Goal: Task Accomplishment & Management: Use online tool/utility

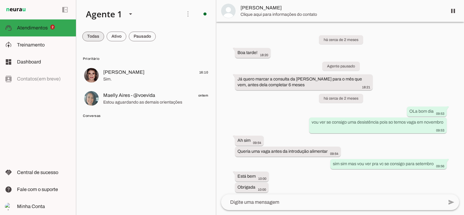
click at [96, 33] on span at bounding box center [93, 36] width 22 height 15
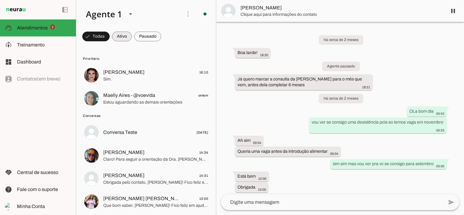
click at [121, 34] on span at bounding box center [122, 36] width 20 height 15
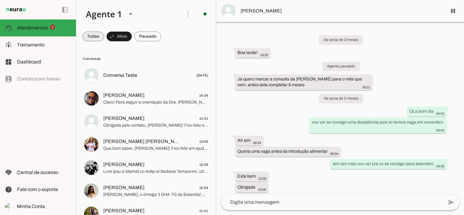
click at [100, 36] on span at bounding box center [93, 36] width 22 height 15
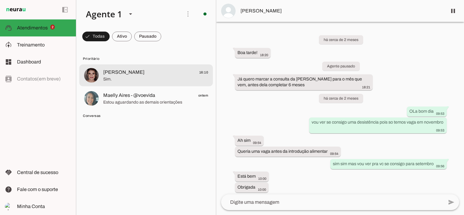
click at [120, 72] on span "[PERSON_NAME]" at bounding box center [123, 72] width 41 height 7
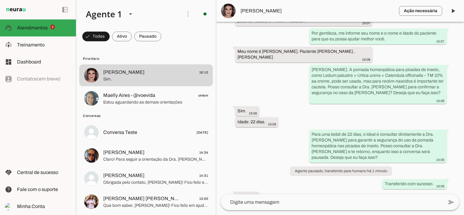
scroll to position [513, 0]
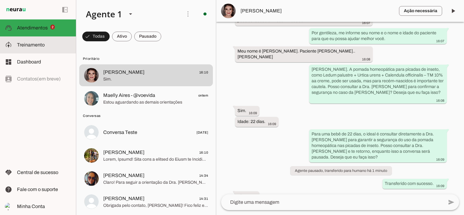
click at [21, 44] on span "Treinamento" at bounding box center [31, 44] width 28 height 5
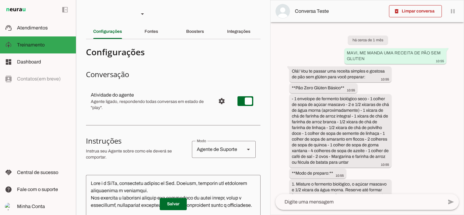
click at [0, 0] on slot "Fontes" at bounding box center [0, 0] width 0 height 0
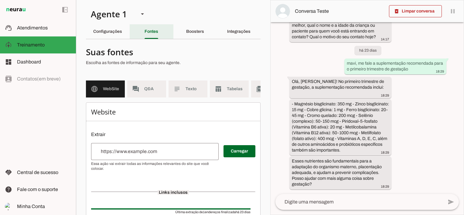
click at [0, 0] on slot "Fontes" at bounding box center [0, 0] width 0 height 0
drag, startPoint x: 146, startPoint y: 86, endPoint x: 257, endPoint y: 64, distance: 113.3
click at [146, 86] on span "Q&A" at bounding box center [152, 89] width 17 height 6
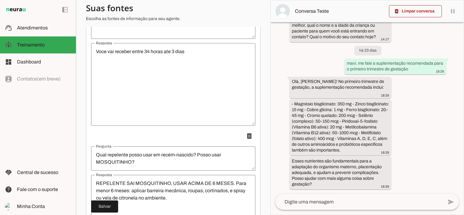
scroll to position [7241, 0]
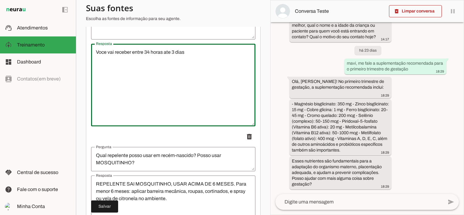
click at [147, 57] on textarea "Voce vai receber entre 34 horas ate 3 dias" at bounding box center [173, 85] width 164 height 73
type textarea "Voce vai receber entre 24 horas ate 3 dias"
type md-outlined-text-field "Voce vai receber entre 24 horas ate 3 dias"
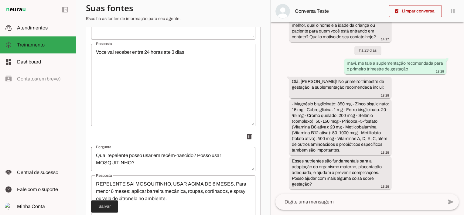
click at [109, 204] on span at bounding box center [104, 206] width 27 height 15
type textarea "Voce vai receber entre 24 horas ate 3 dias"
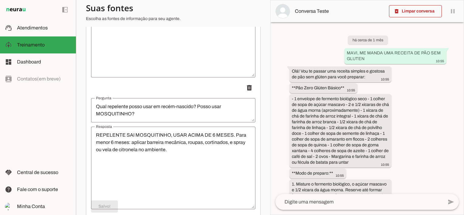
scroll to position [7302, 0]
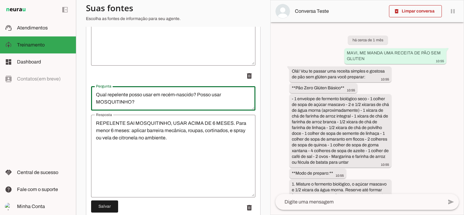
drag, startPoint x: 96, startPoint y: 100, endPoint x: 193, endPoint y: 99, distance: 97.1
click at [193, 99] on textarea "Qual repelente posso usar em recém-nascido? Posso usar MOSQUITINHO?" at bounding box center [173, 98] width 164 height 15
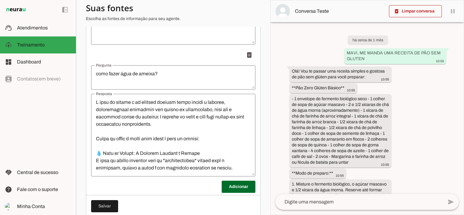
scroll to position [7736, 0]
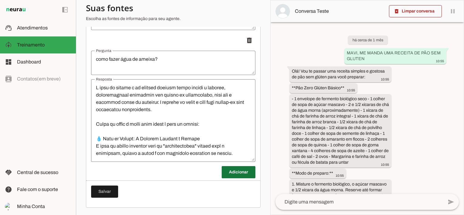
click at [227, 170] on span at bounding box center [238, 172] width 34 height 15
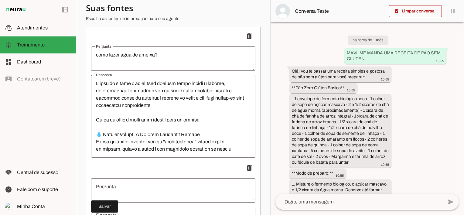
click at [164, 190] on textarea "Pergunta" at bounding box center [173, 190] width 164 height 15
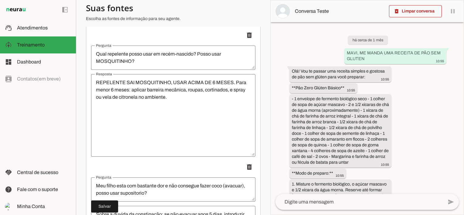
scroll to position [7342, 0]
type textarea "Qual repelente posso usar em recém-nascido?"
type md-outlined-text-field "Qual repelente posso usar em recém-nascido?"
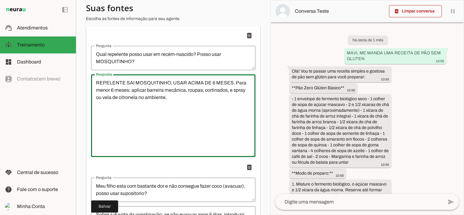
drag, startPoint x: 235, startPoint y: 88, endPoint x: 232, endPoint y: 104, distance: 16.4
click at [232, 104] on textarea "REPELENTE SAI MOSQUITINHO, USAR ACIMA DE 6 MESES. Para menor 6 meses: aplicar b…" at bounding box center [173, 115] width 164 height 73
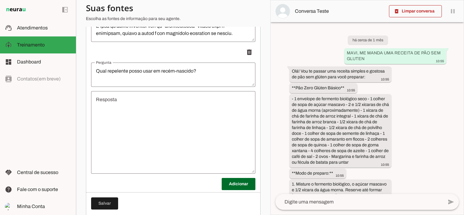
scroll to position [7868, 0]
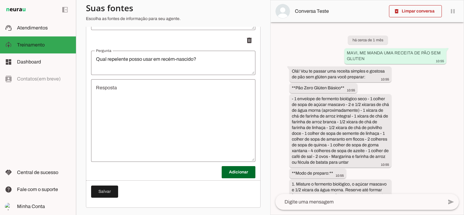
click at [168, 96] on textarea "Resposta" at bounding box center [173, 120] width 164 height 73
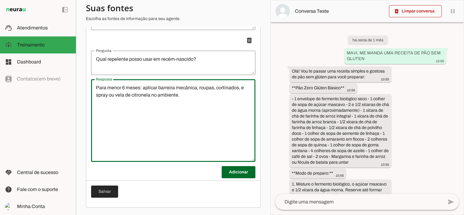
type textarea "Para menor 6 meses: aplicar barreira mecânica, roupas, cortinados, e spray ou v…"
type md-outlined-text-field "Para menor 6 meses: aplicar barreira mecânica, roupas, cortinados, e spray ou v…"
click at [107, 192] on span at bounding box center [104, 191] width 27 height 15
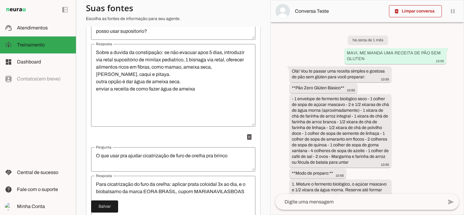
scroll to position [7413, 0]
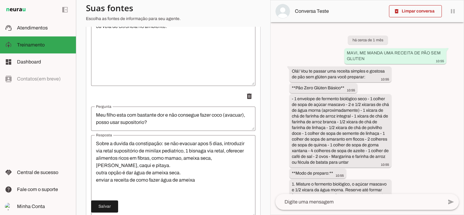
click at [24, 26] on span "Atendimentos" at bounding box center [32, 27] width 31 height 5
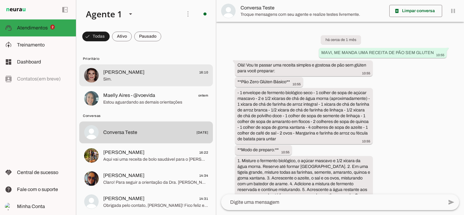
scroll to position [1642, 0]
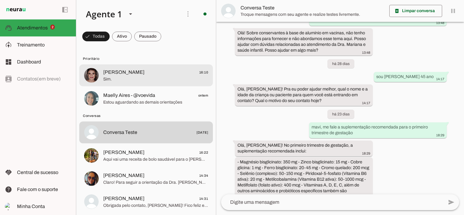
click at [116, 74] on span "[PERSON_NAME]" at bounding box center [123, 72] width 41 height 7
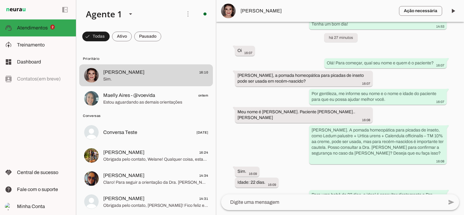
scroll to position [464, 0]
